Goal: Task Accomplishment & Management: Manage account settings

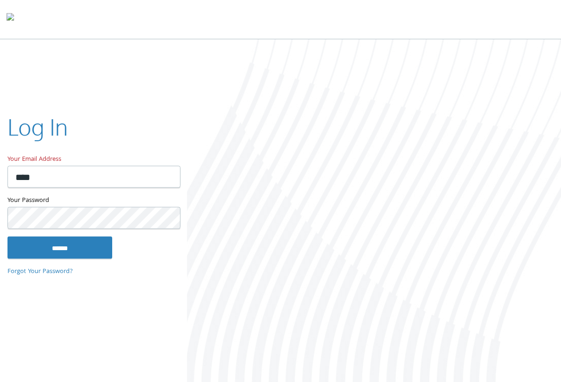
click at [72, 182] on input "****" at bounding box center [93, 176] width 173 height 22
type input "**********"
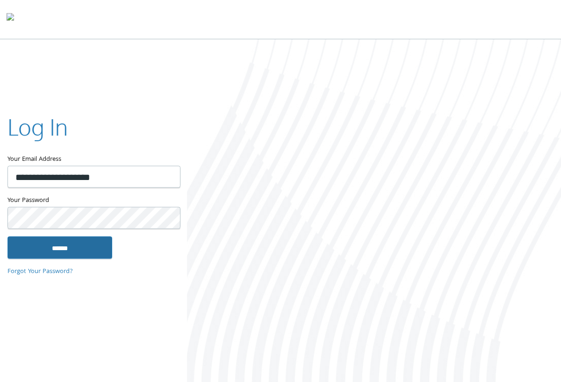
click at [73, 243] on input "******" at bounding box center [59, 247] width 105 height 22
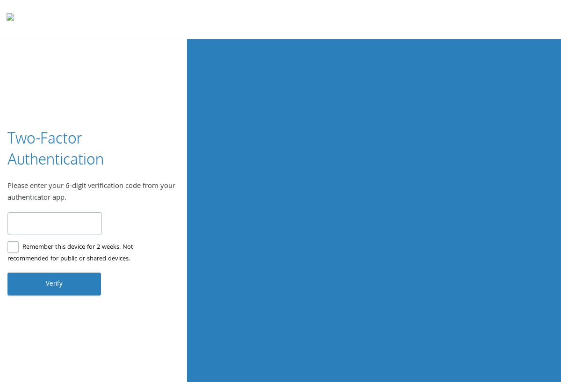
type input "******"
